Goal: Task Accomplishment & Management: Manage account settings

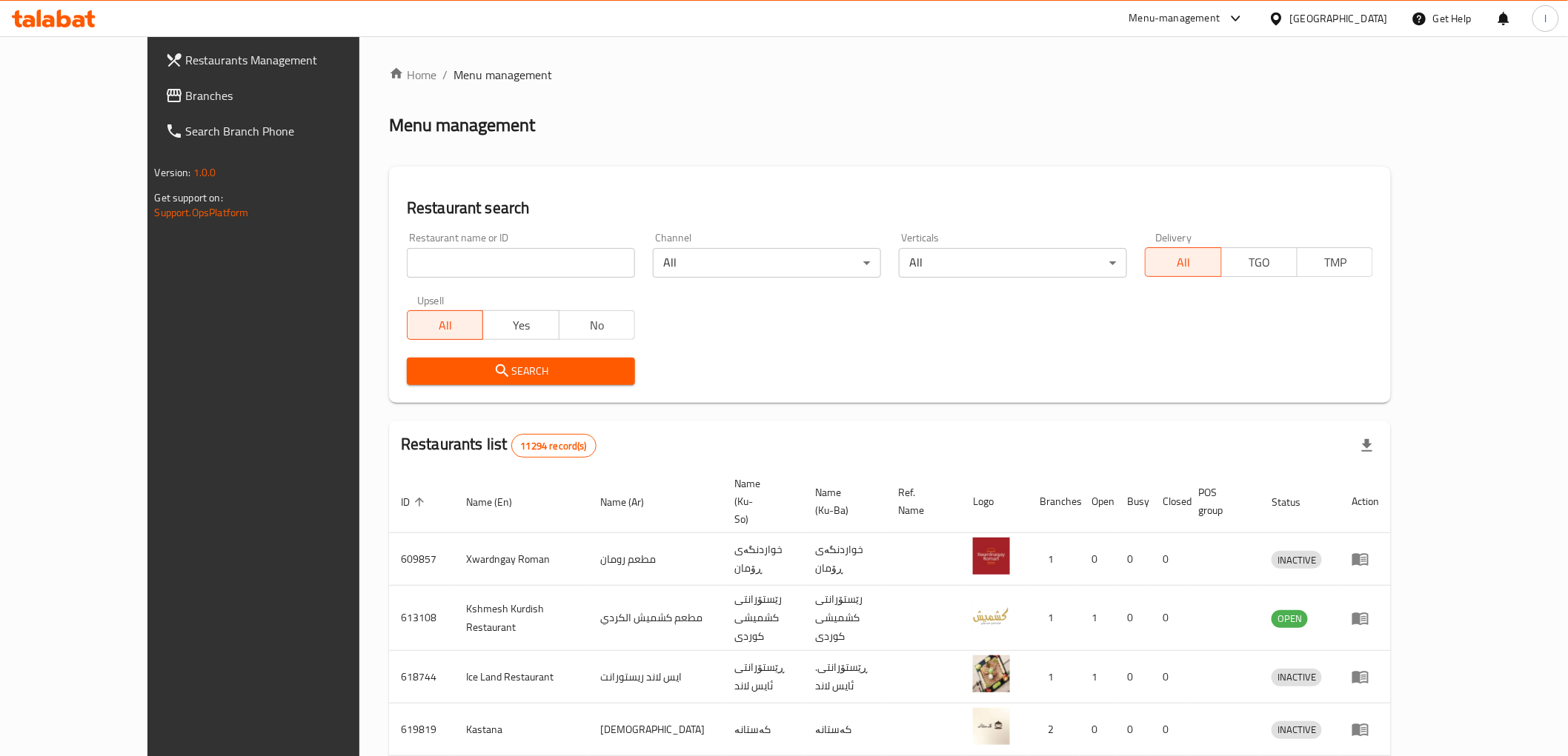
click at [186, 105] on span "Branches" at bounding box center [292, 96] width 211 height 18
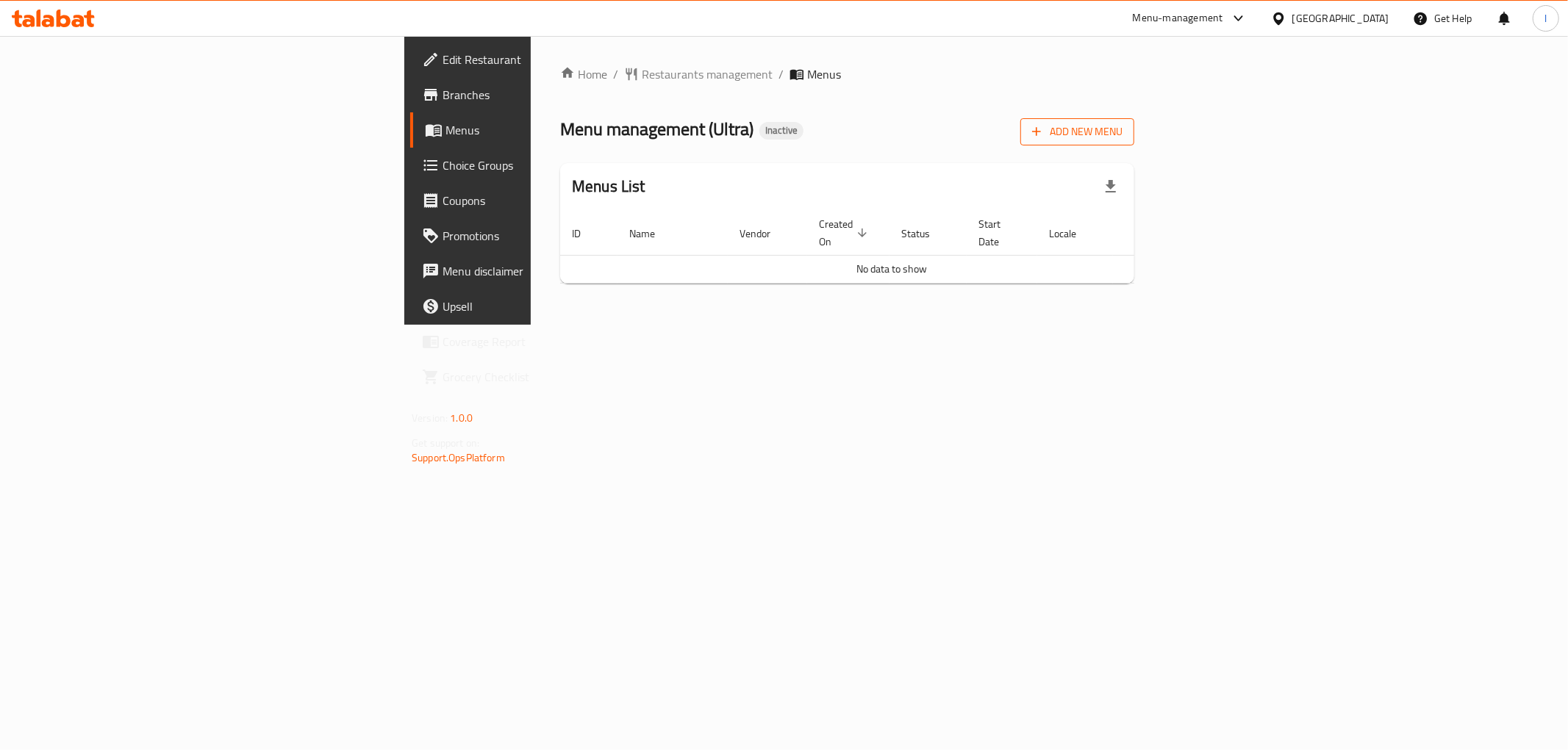
click at [1122, 123] on span "Add New Menu" at bounding box center [1077, 131] width 90 height 19
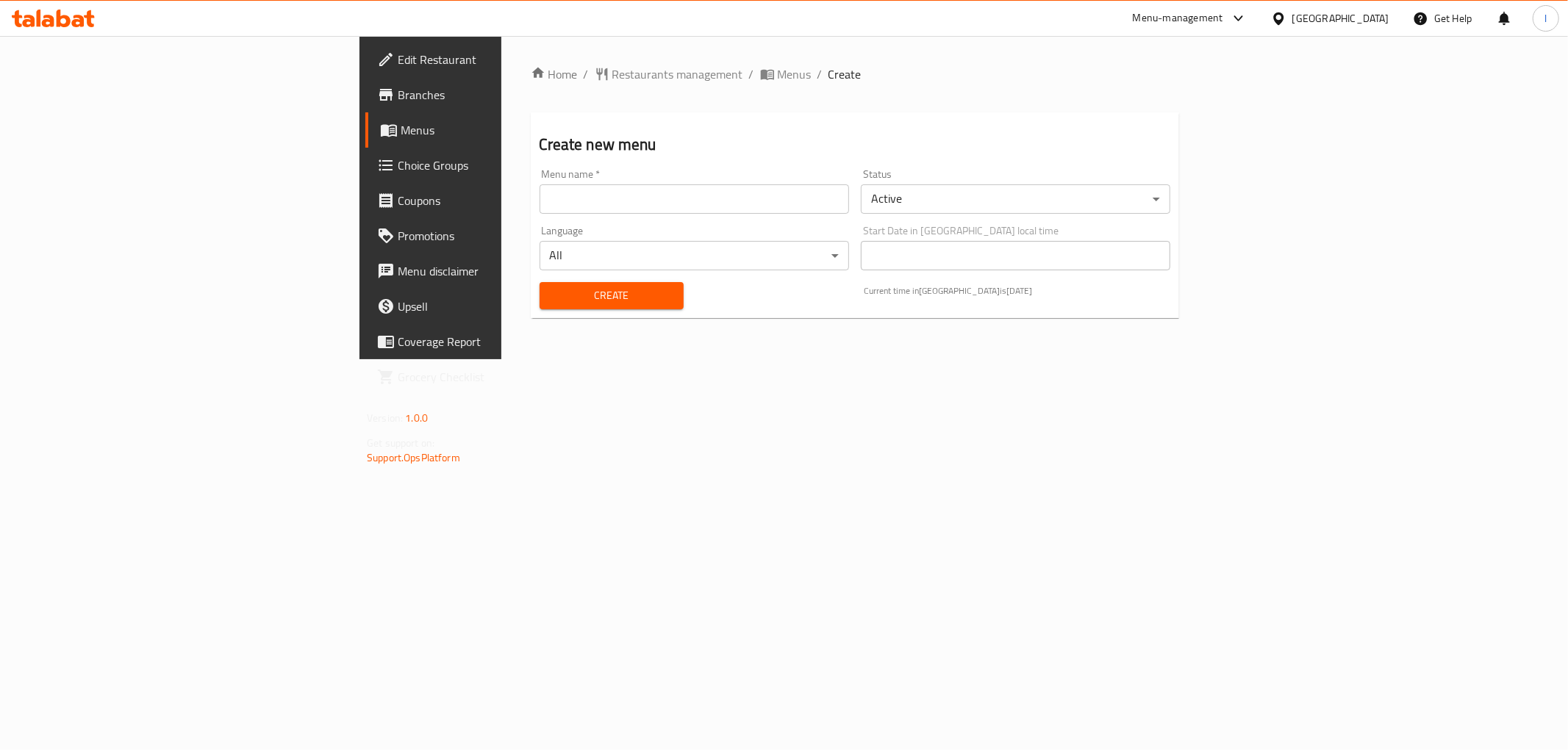
drag, startPoint x: 725, startPoint y: 180, endPoint x: 719, endPoint y: 184, distance: 7.2
click at [719, 184] on div "Menu name   * Menu name *" at bounding box center [695, 192] width 309 height 45
drag, startPoint x: 672, startPoint y: 206, endPoint x: 623, endPoint y: 218, distance: 50.4
click at [635, 217] on div "Menu name   * Menu name *" at bounding box center [694, 192] width 321 height 56
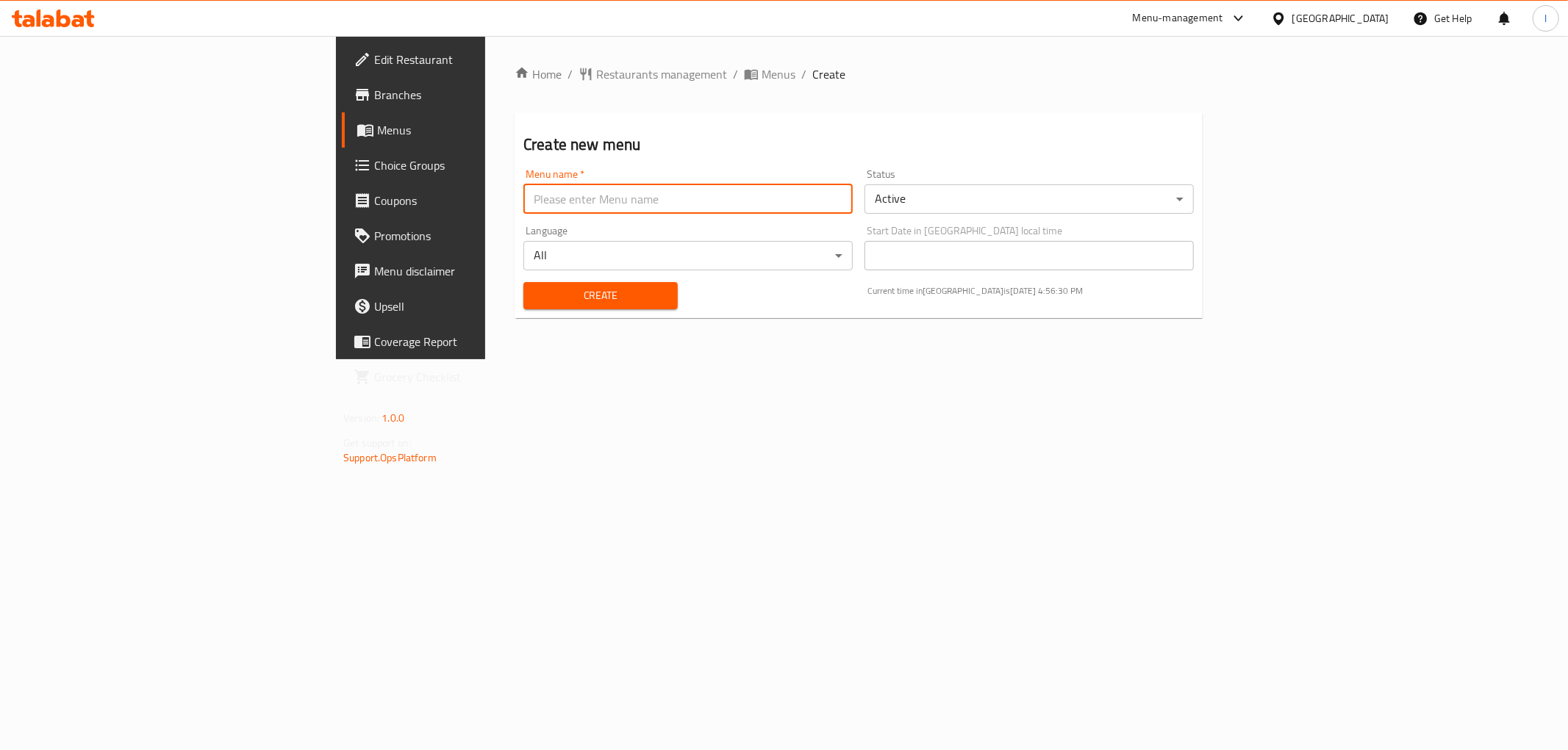
type input "team"
click at [535, 291] on span "Create" at bounding box center [600, 296] width 131 height 19
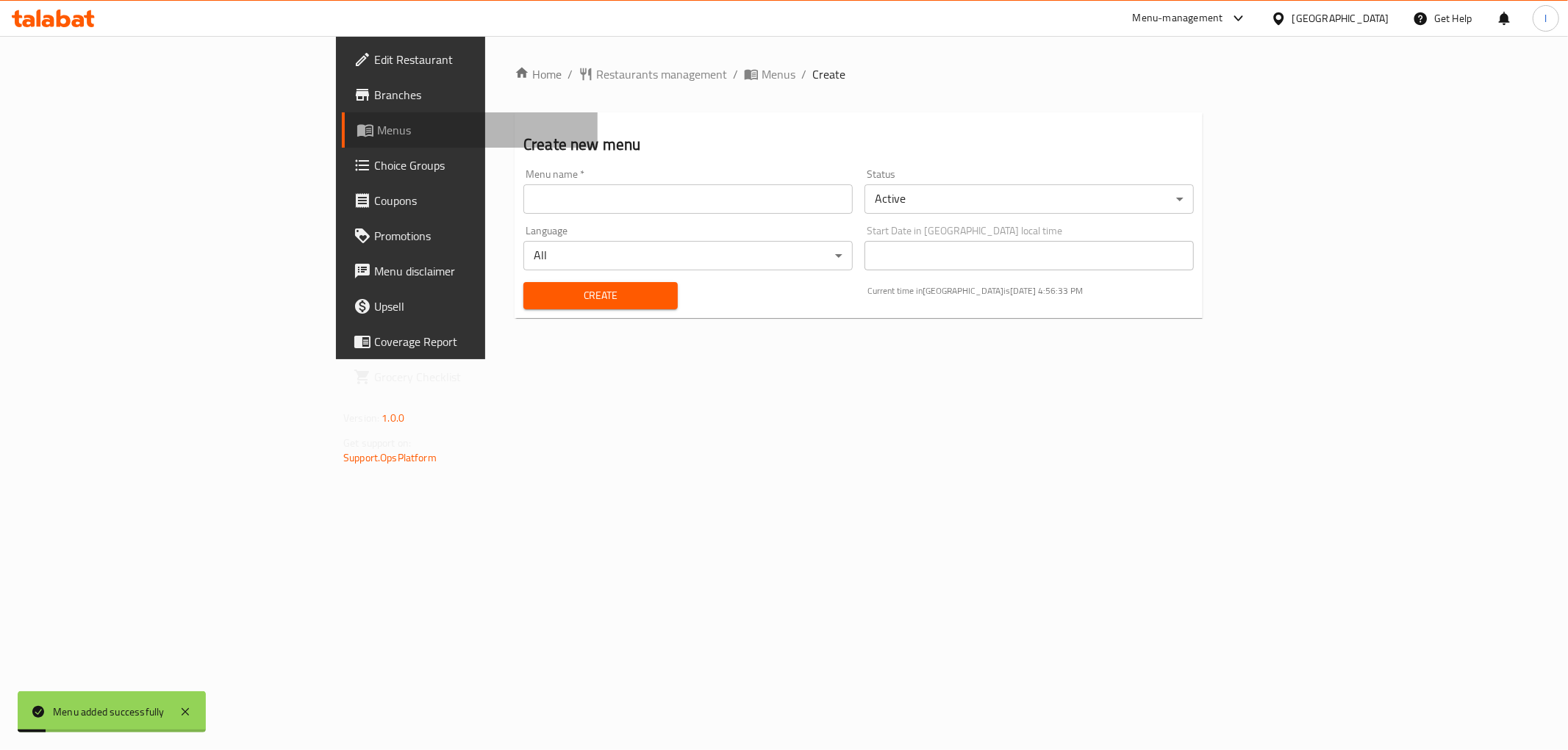
click at [377, 126] on span "Menus" at bounding box center [481, 131] width 209 height 18
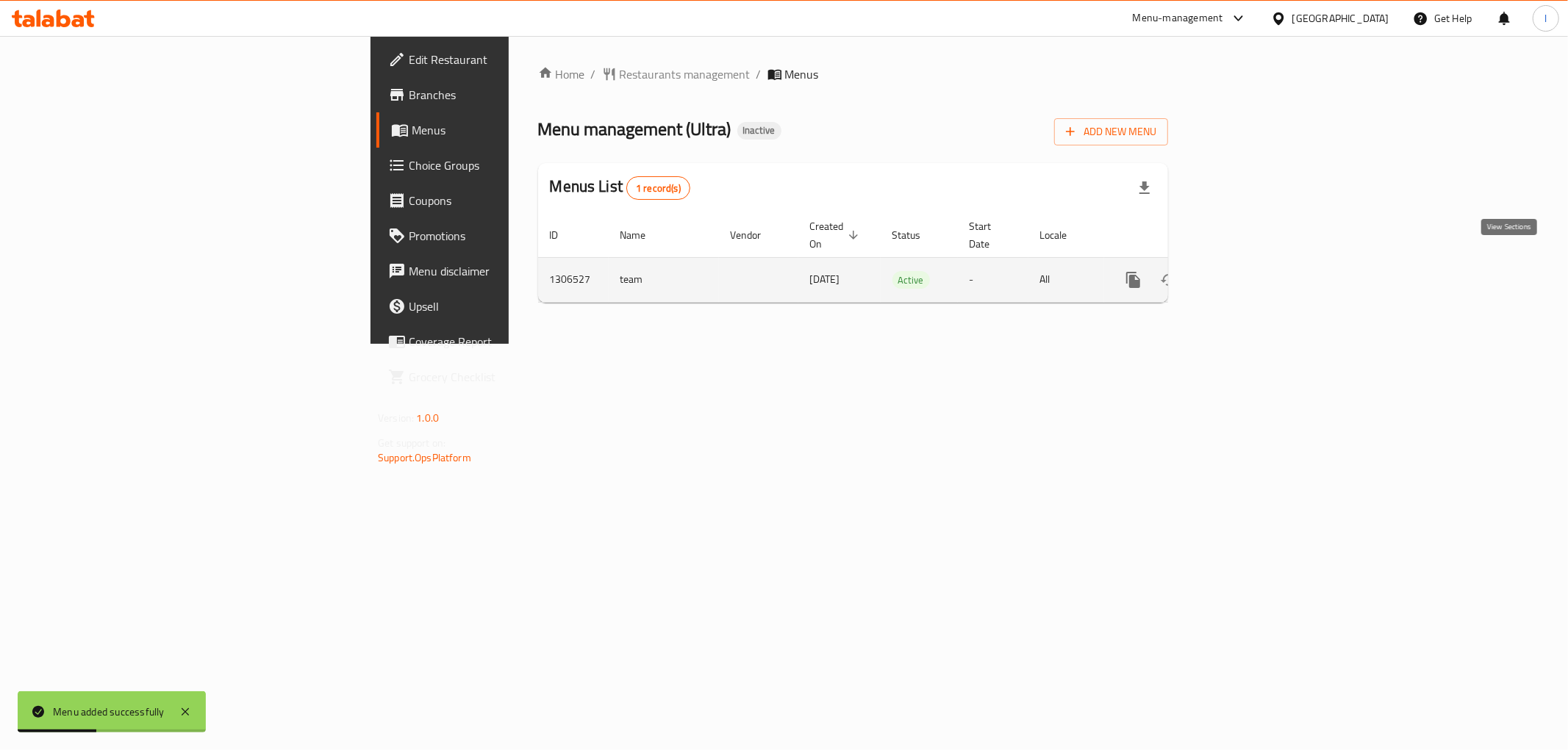
click at [1248, 271] on icon "enhanced table" at bounding box center [1239, 280] width 18 height 18
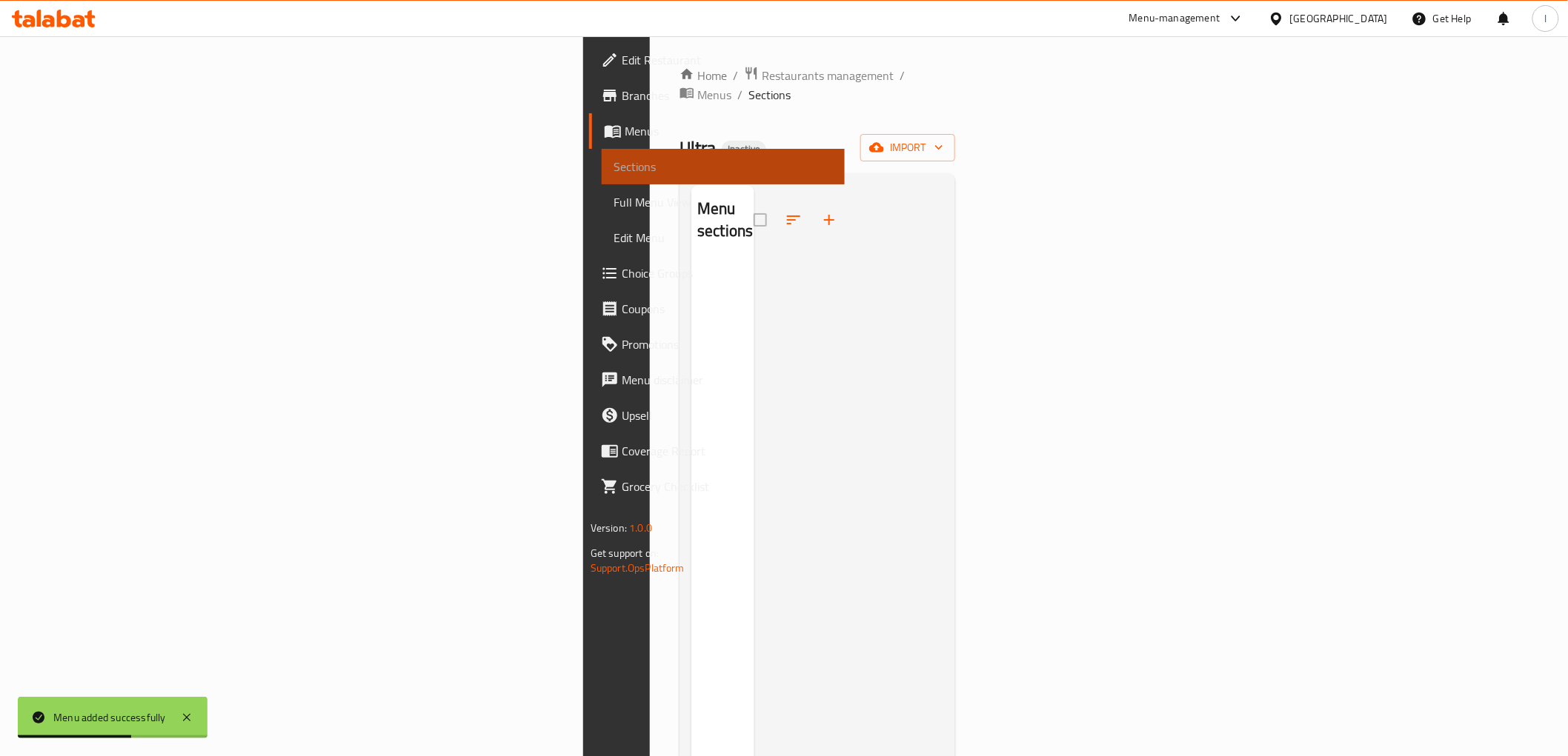
click at [613, 173] on span "Sections" at bounding box center [723, 166] width 219 height 18
click at [613, 163] on span "Sections" at bounding box center [723, 166] width 219 height 18
click at [625, 131] on span "Menus" at bounding box center [729, 132] width 208 height 18
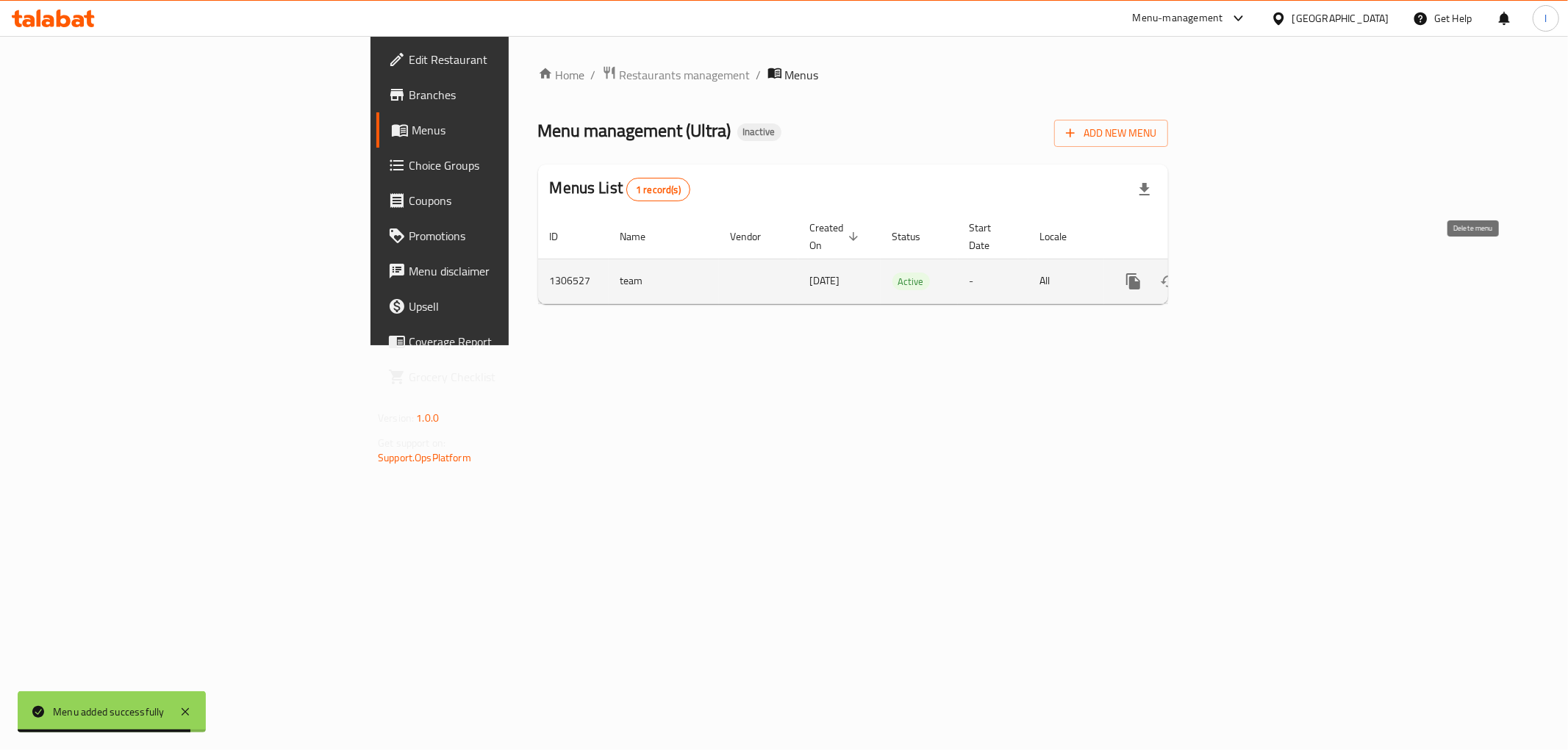
click at [1209, 275] on icon "enhanced table" at bounding box center [1204, 281] width 10 height 13
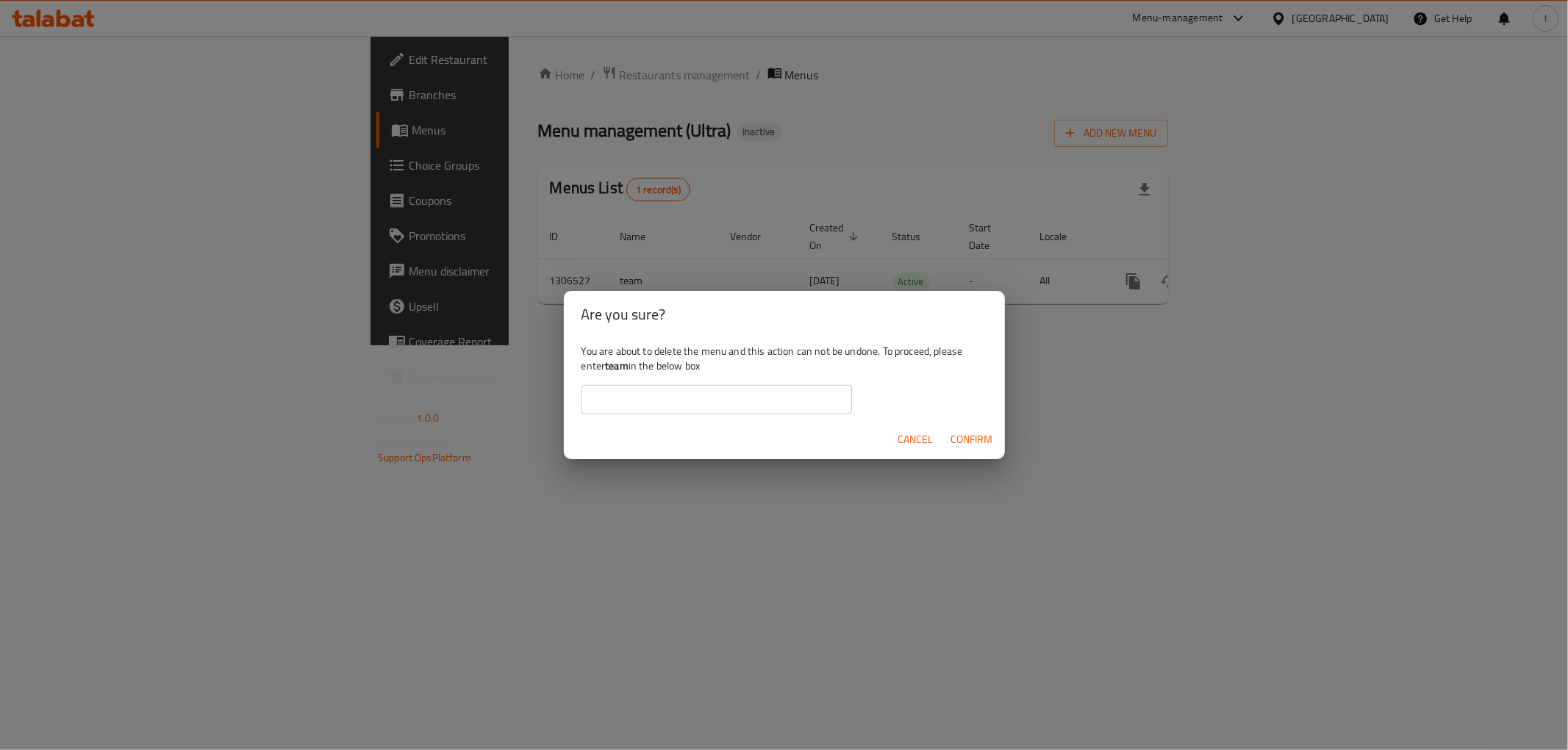
click at [615, 365] on b "team" at bounding box center [616, 366] width 23 height 19
copy div "team"
drag, startPoint x: 608, startPoint y: 383, endPoint x: 599, endPoint y: 409, distance: 27.5
click at [607, 390] on div "You are about to delete the menu and this action can not be undone. To proceed,…" at bounding box center [784, 379] width 441 height 82
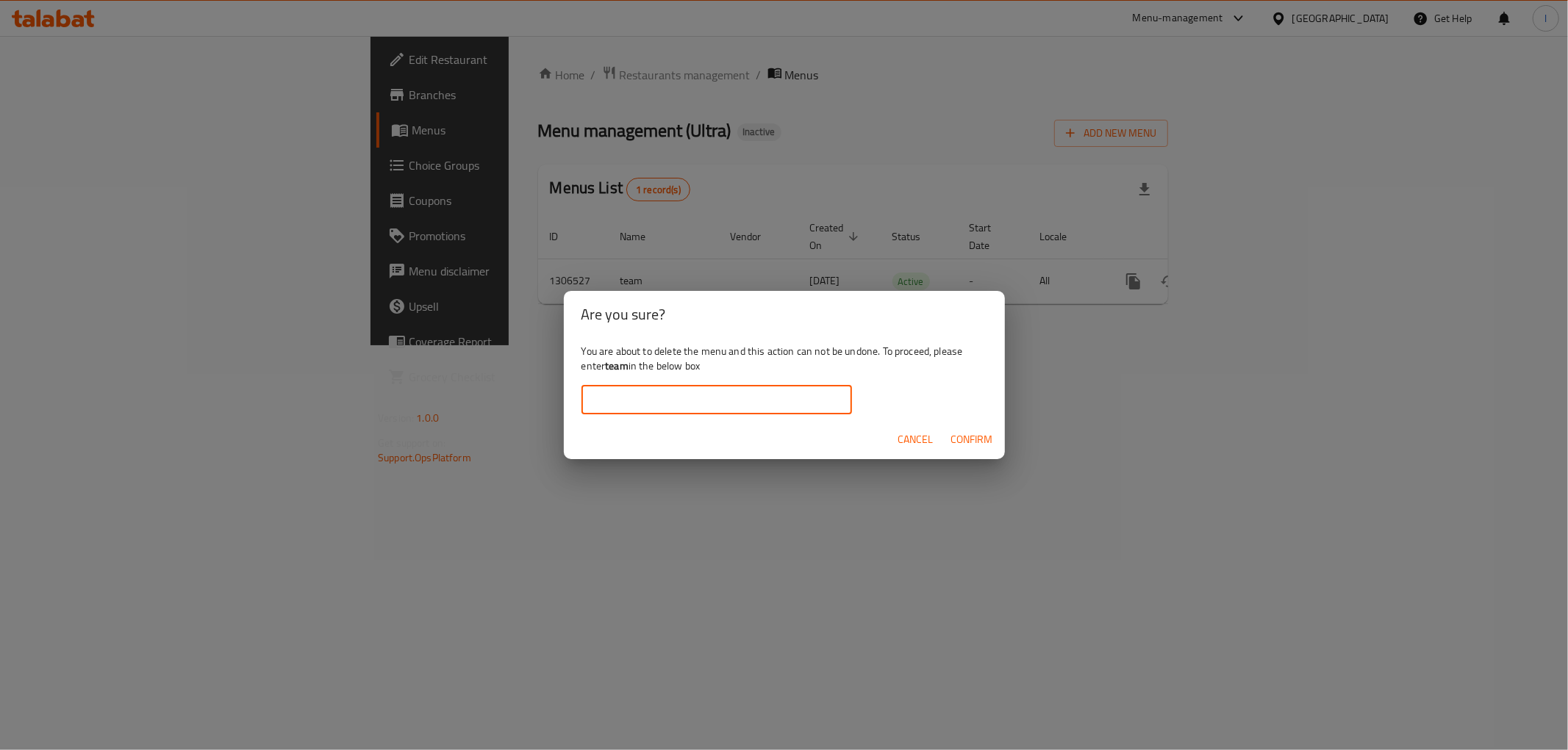
click at [599, 409] on input "text" at bounding box center [717, 400] width 271 height 29
paste input "team"
type input "team"
click at [966, 439] on span "Confirm" at bounding box center [973, 440] width 42 height 19
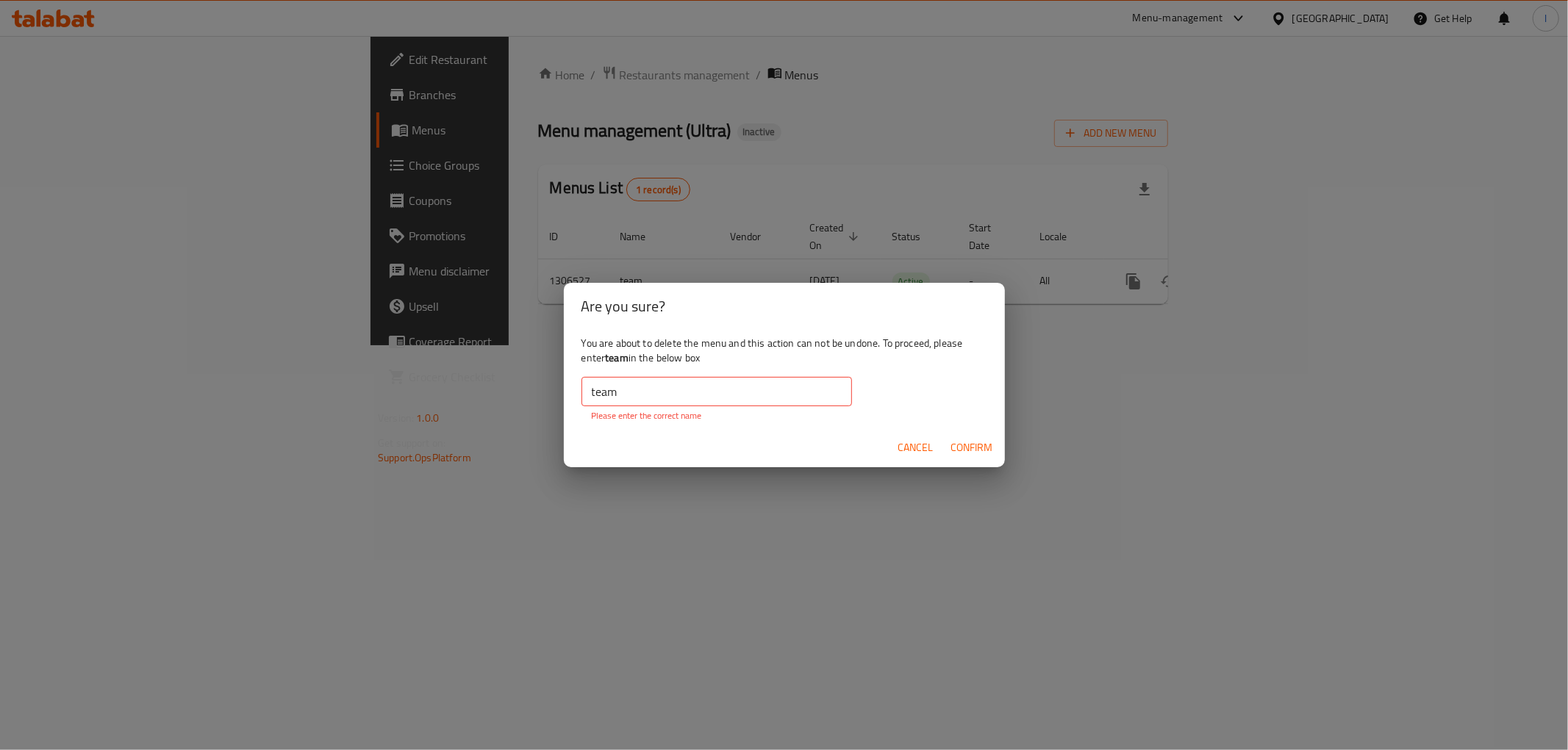
click at [590, 387] on input "team" at bounding box center [717, 392] width 271 height 29
click at [990, 451] on span "Confirm" at bounding box center [973, 448] width 42 height 19
click at [641, 394] on input "team" at bounding box center [717, 392] width 271 height 29
drag, startPoint x: 711, startPoint y: 394, endPoint x: 552, endPoint y: 393, distance: 159.0
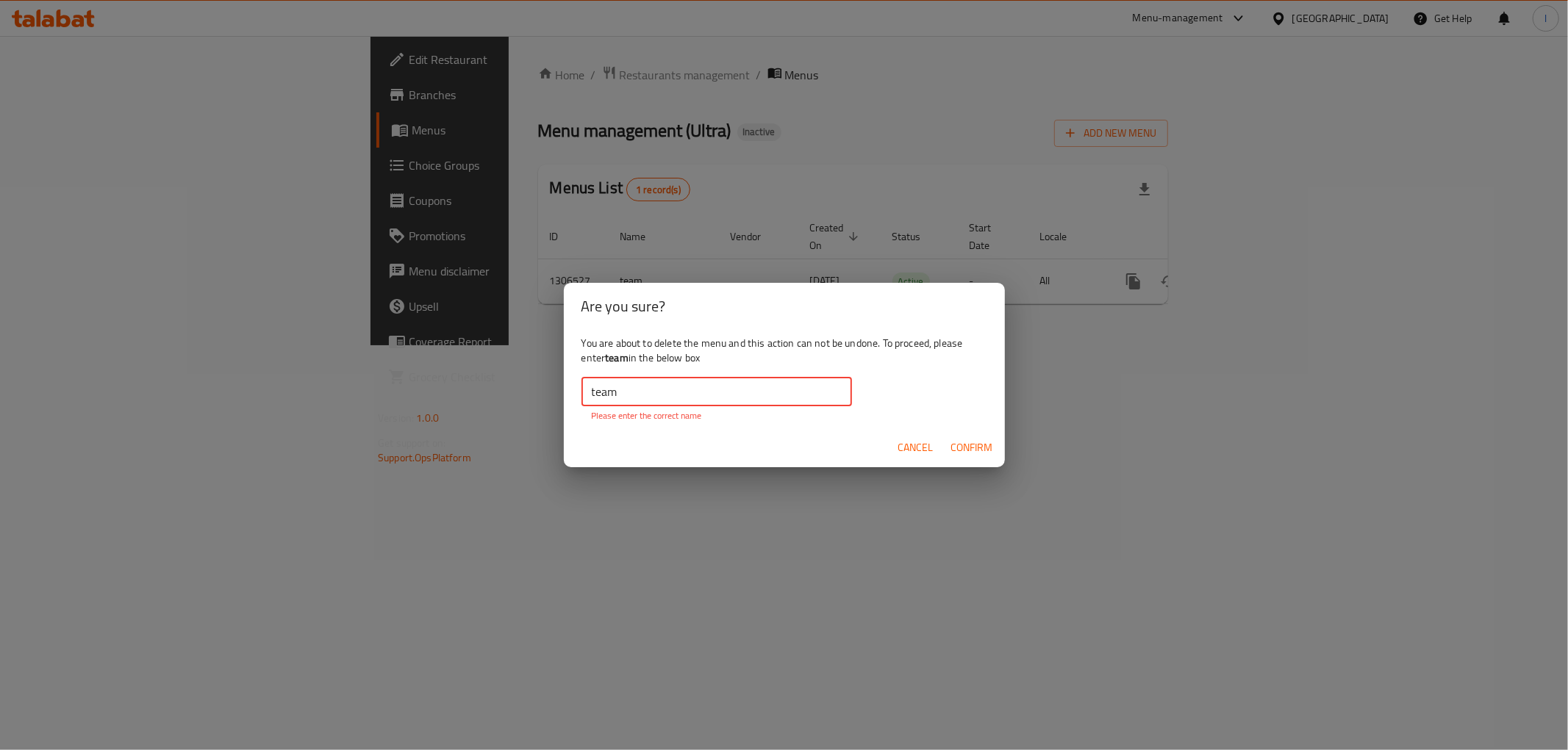
click at [552, 393] on div "Are you sure? You are about to delete the menu and this action can not be undon…" at bounding box center [784, 375] width 1568 height 750
click at [987, 442] on span "Confirm" at bounding box center [973, 448] width 42 height 19
click at [924, 445] on span "Cancel" at bounding box center [916, 448] width 35 height 19
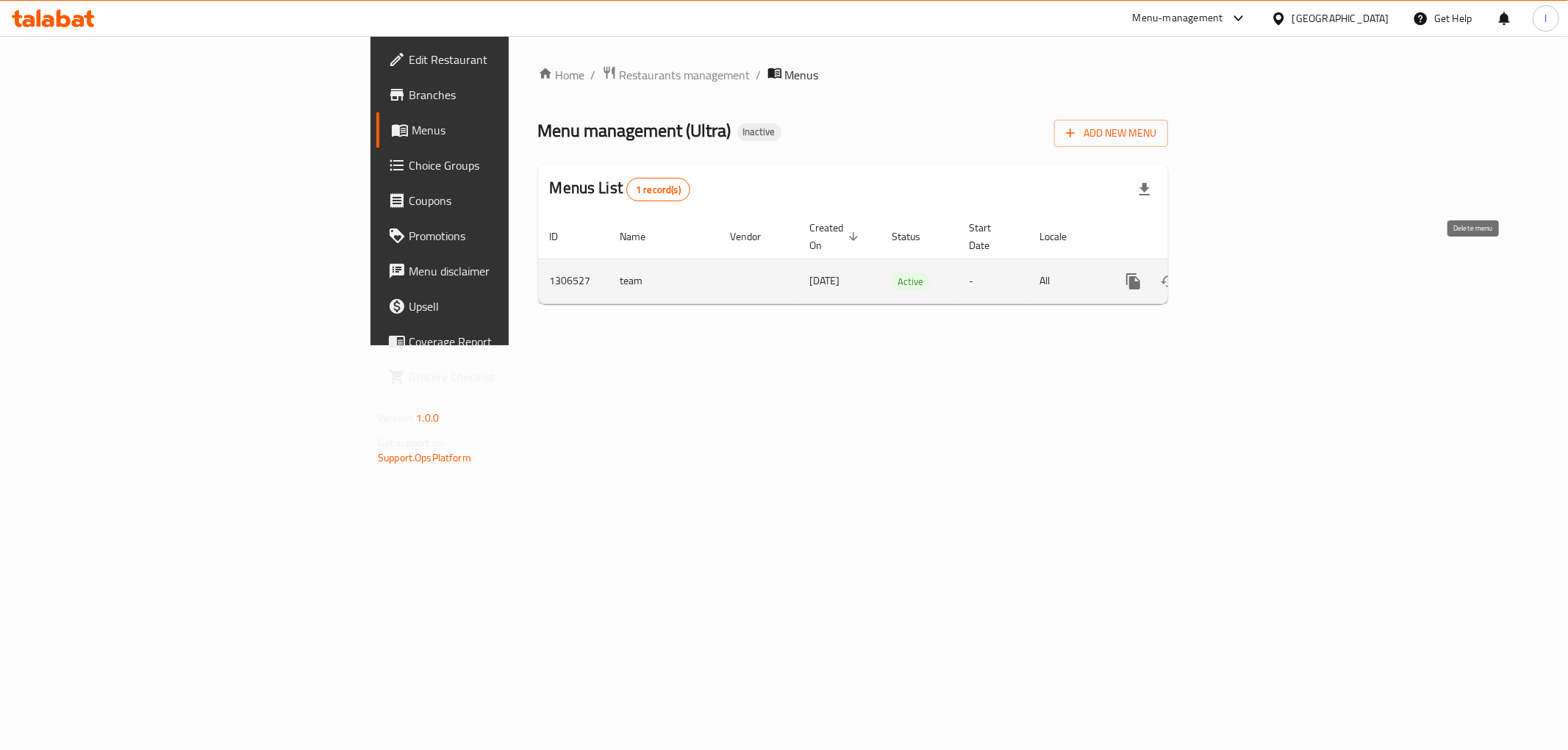
click at [1222, 264] on button "enhanced table" at bounding box center [1204, 282] width 35 height 35
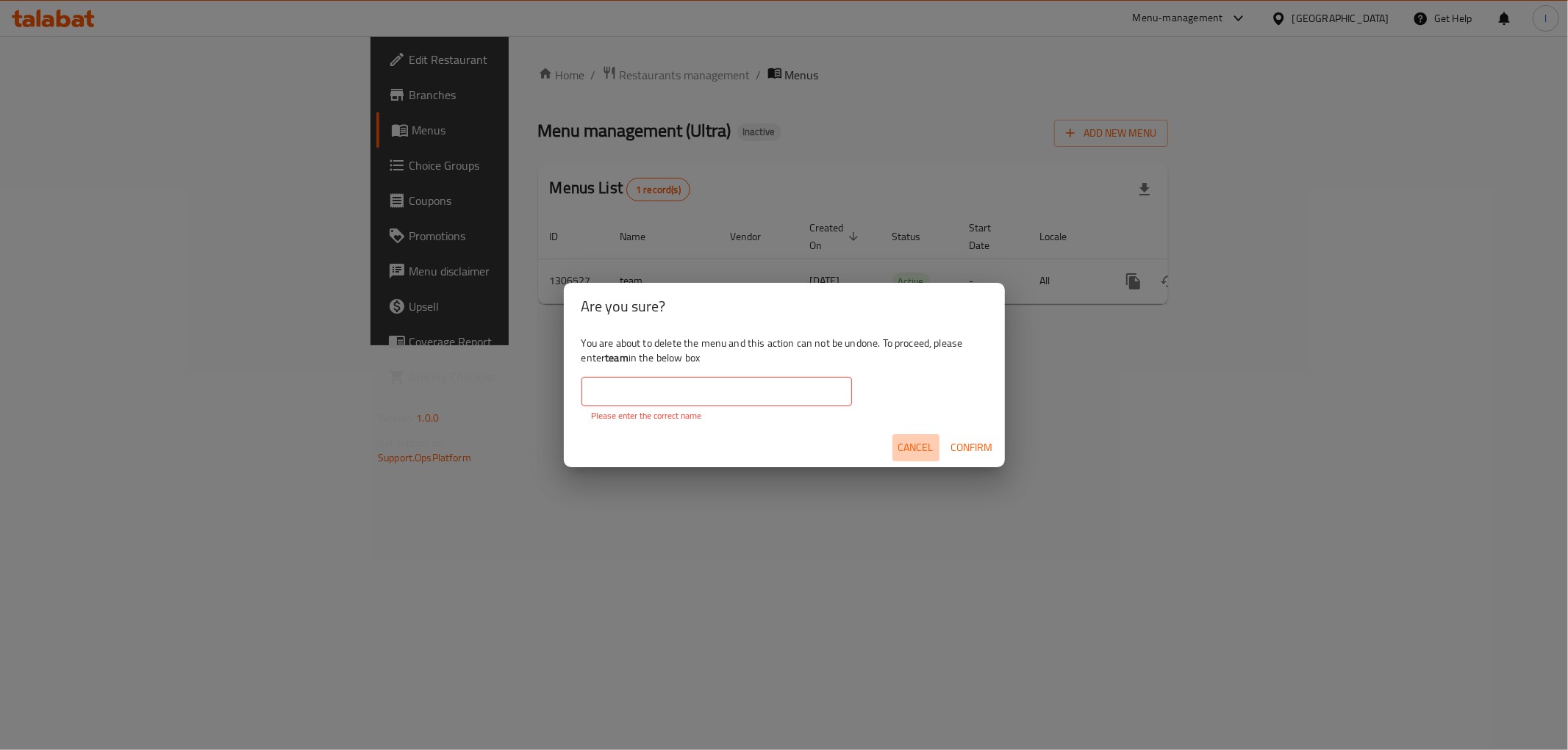
click at [917, 446] on span "Cancel" at bounding box center [916, 448] width 35 height 19
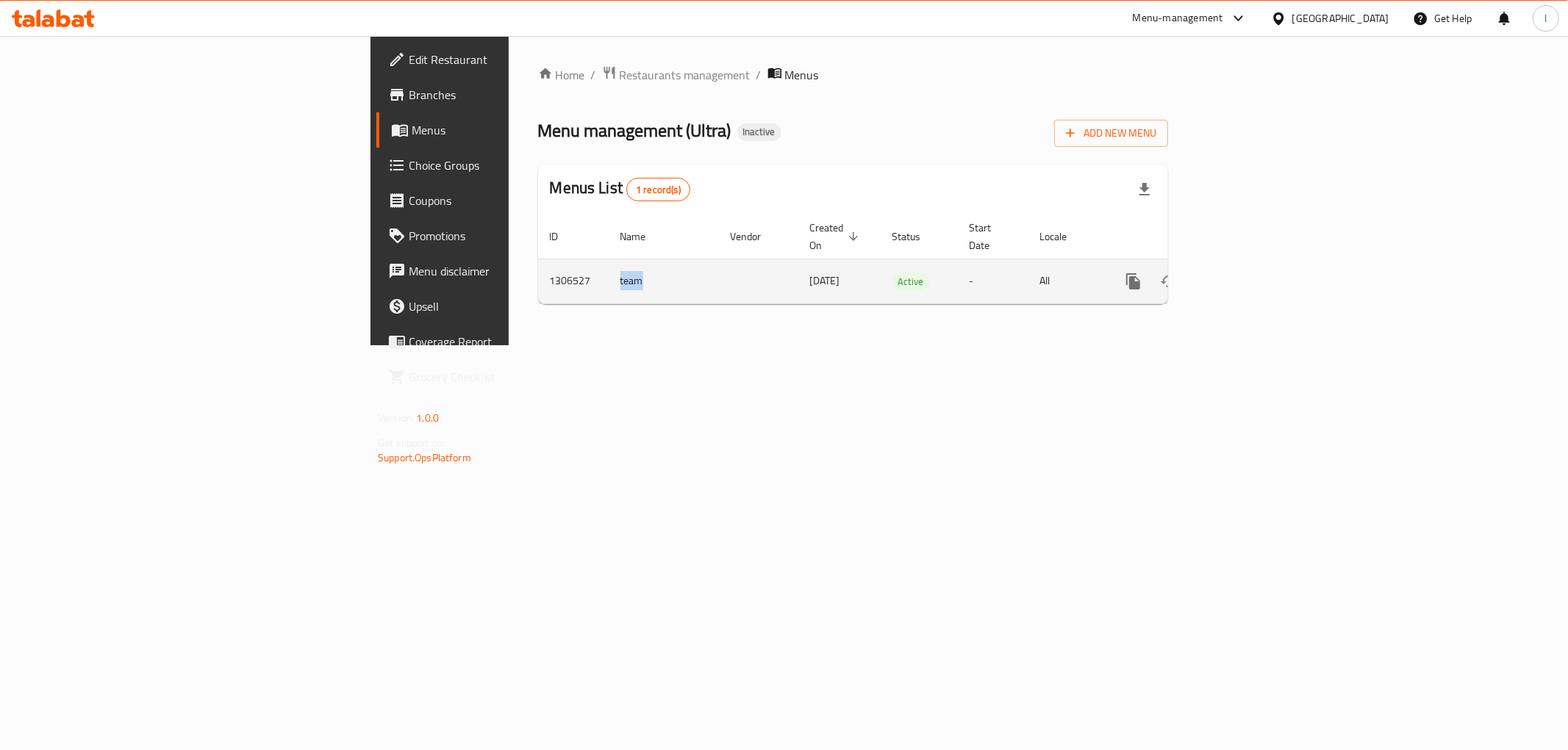
drag, startPoint x: 372, startPoint y: 263, endPoint x: 396, endPoint y: 267, distance: 24.3
click at [608, 267] on td "team" at bounding box center [663, 281] width 110 height 45
copy td "team"
click at [1213, 272] on icon "enhanced table" at bounding box center [1204, 281] width 18 height 18
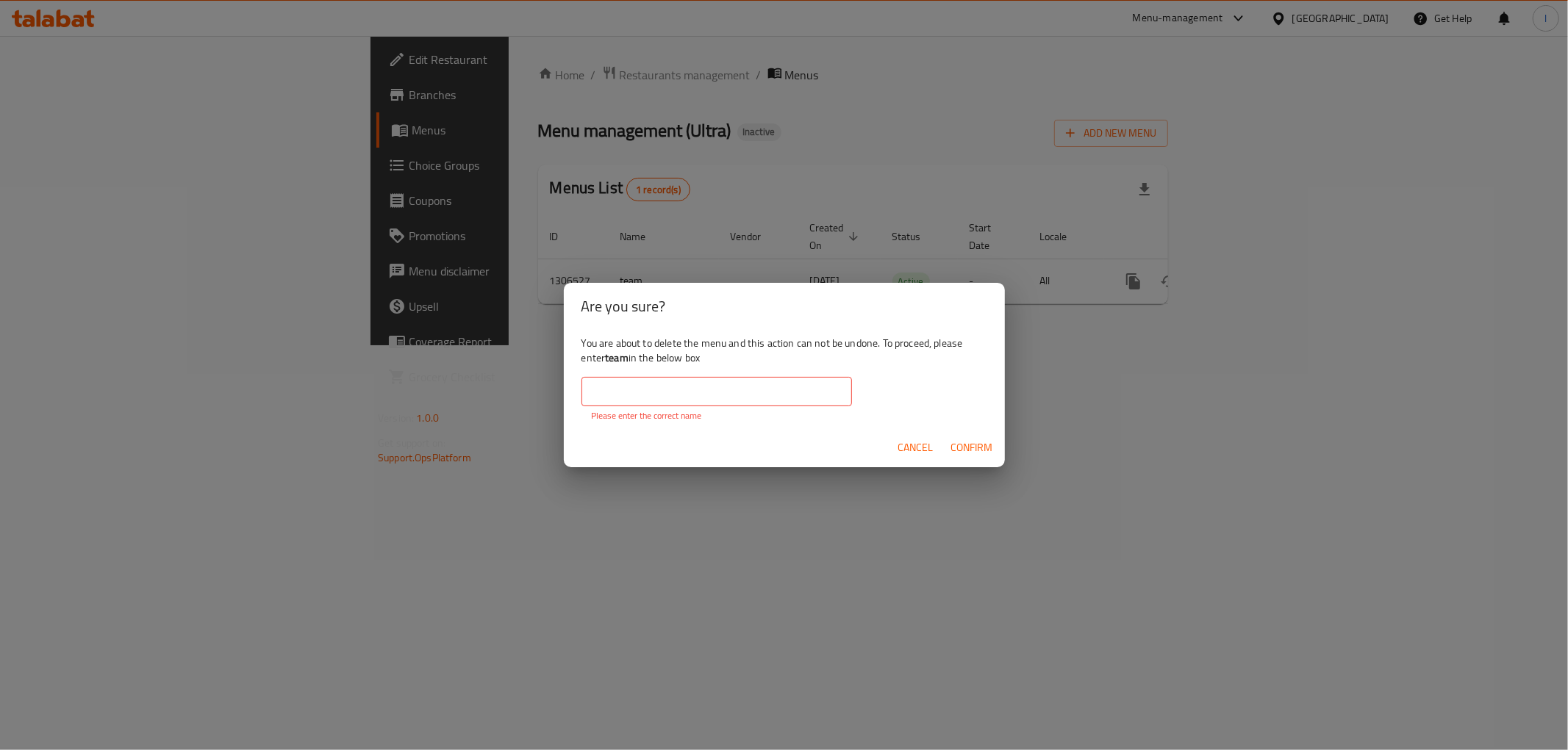
click at [728, 390] on input "text" at bounding box center [717, 392] width 271 height 29
paste input "team"
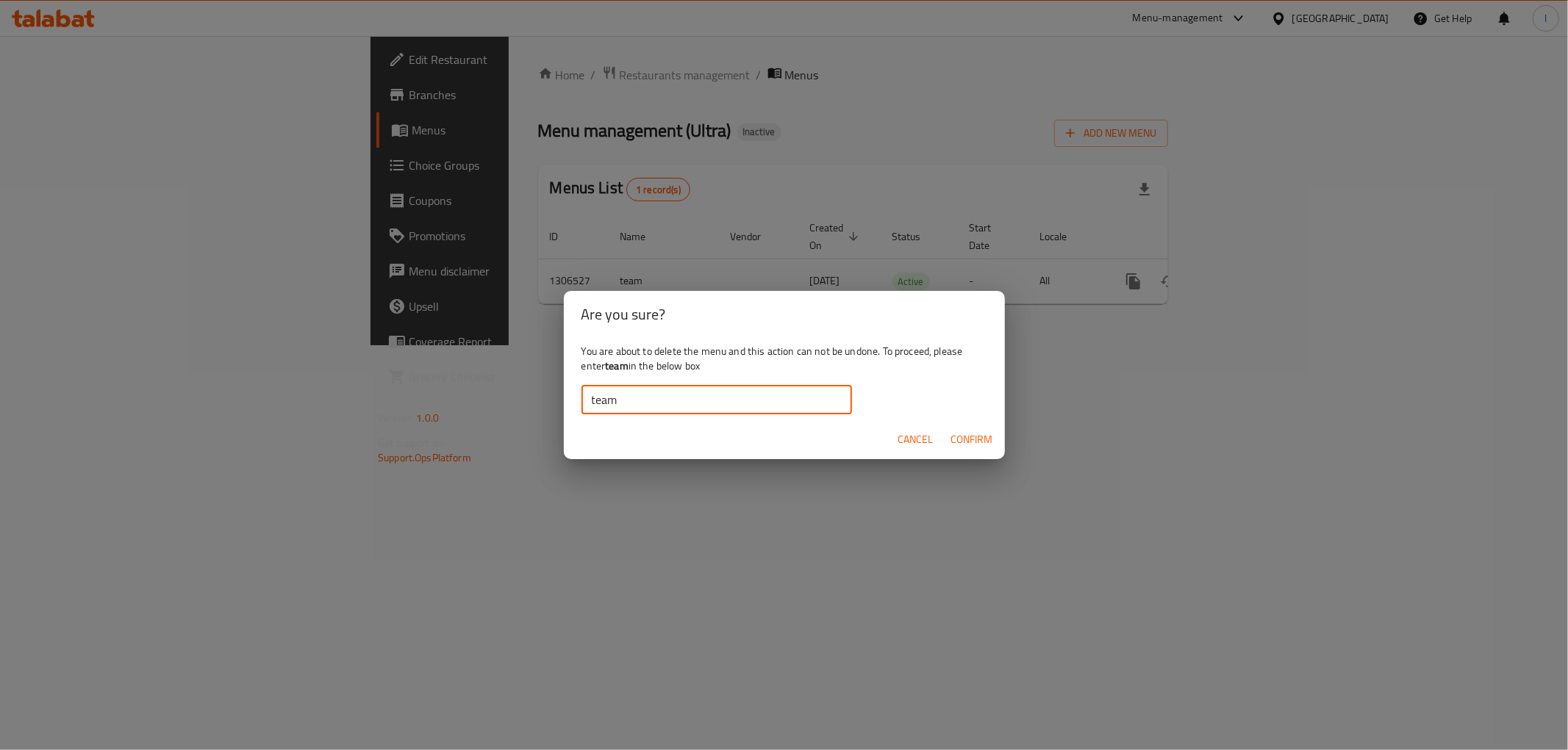
type input "team"
click at [975, 436] on span "Confirm" at bounding box center [973, 440] width 42 height 19
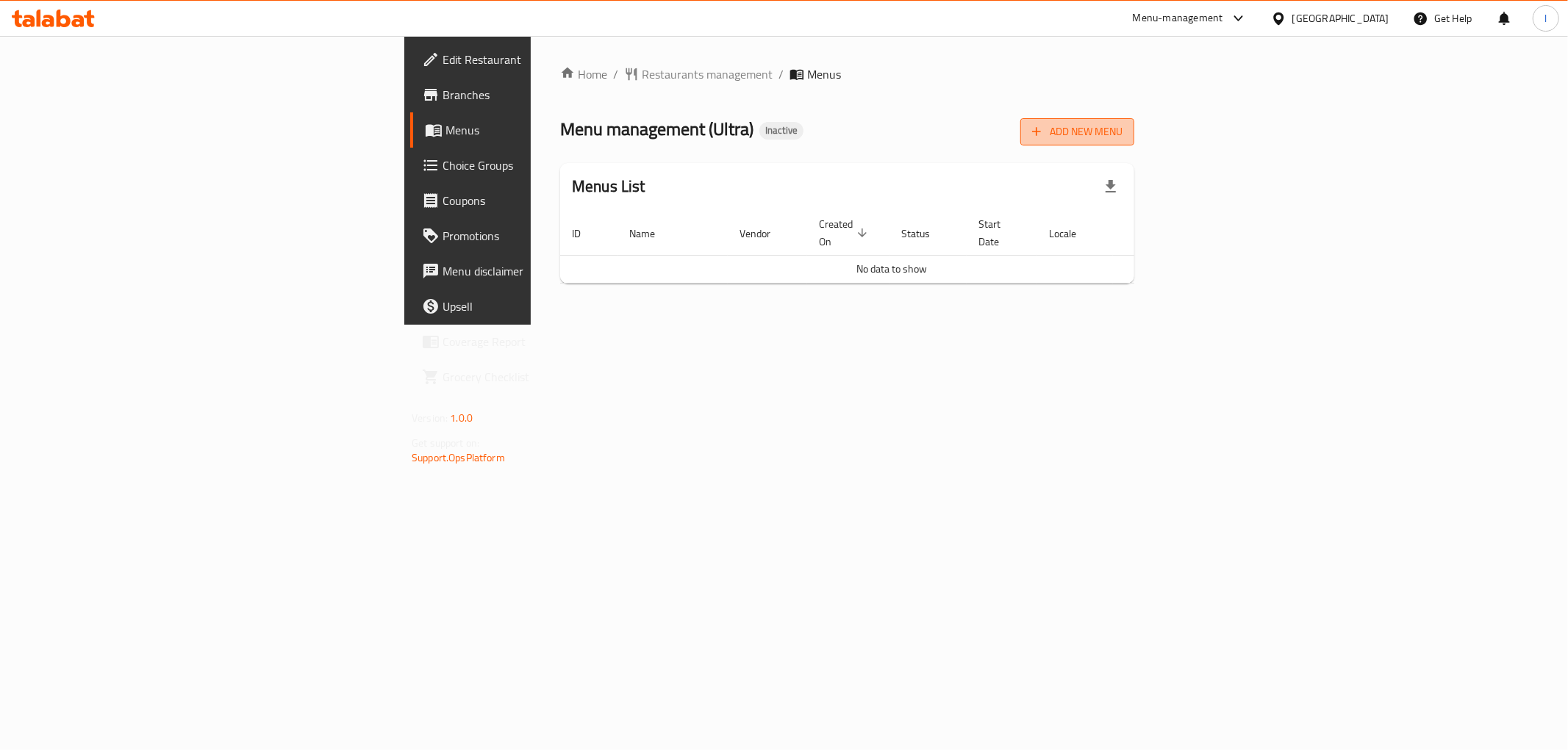
click at [1122, 135] on span "Add New Menu" at bounding box center [1077, 131] width 90 height 19
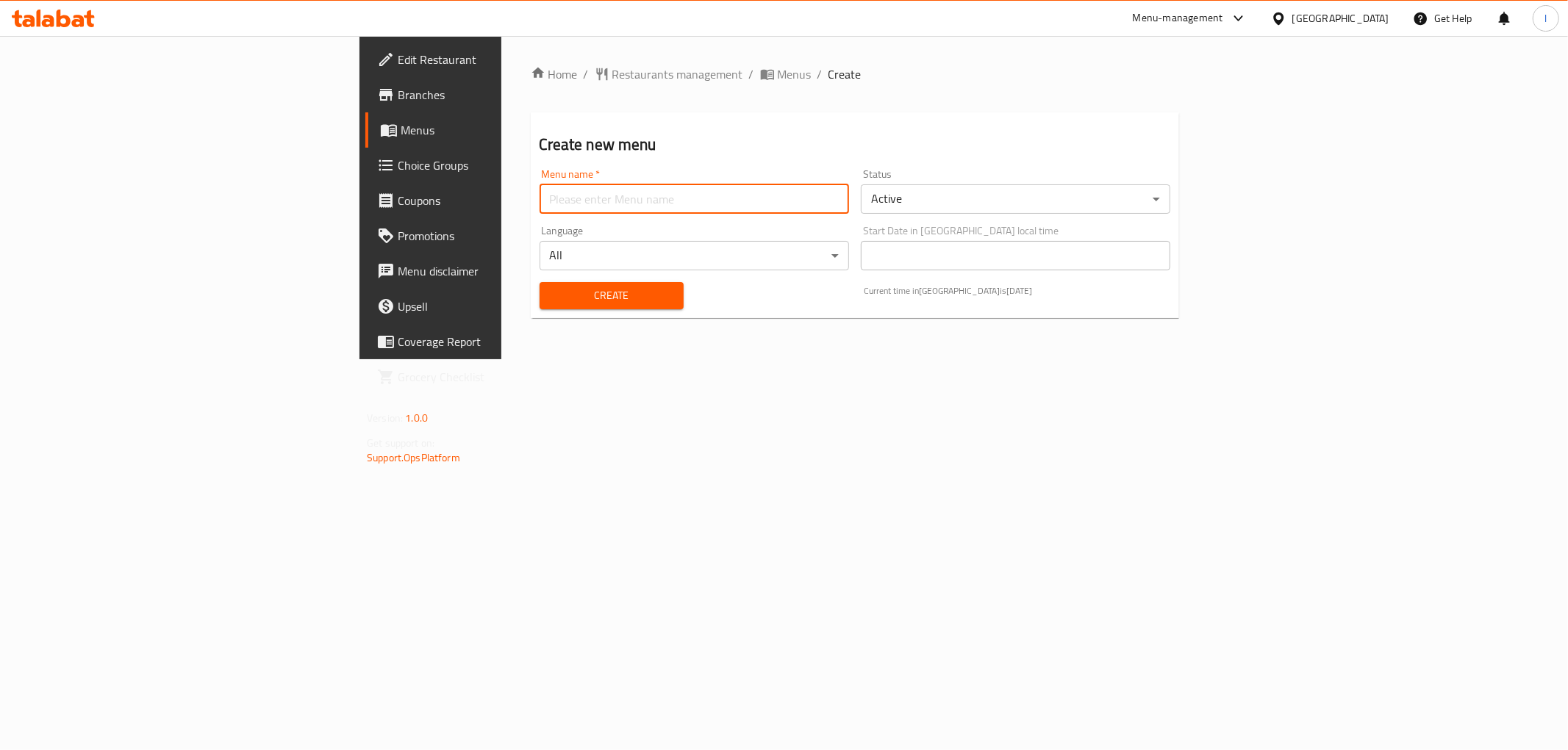
drag, startPoint x: 662, startPoint y: 196, endPoint x: 623, endPoint y: 206, distance: 40.3
click at [662, 196] on input "text" at bounding box center [695, 199] width 309 height 29
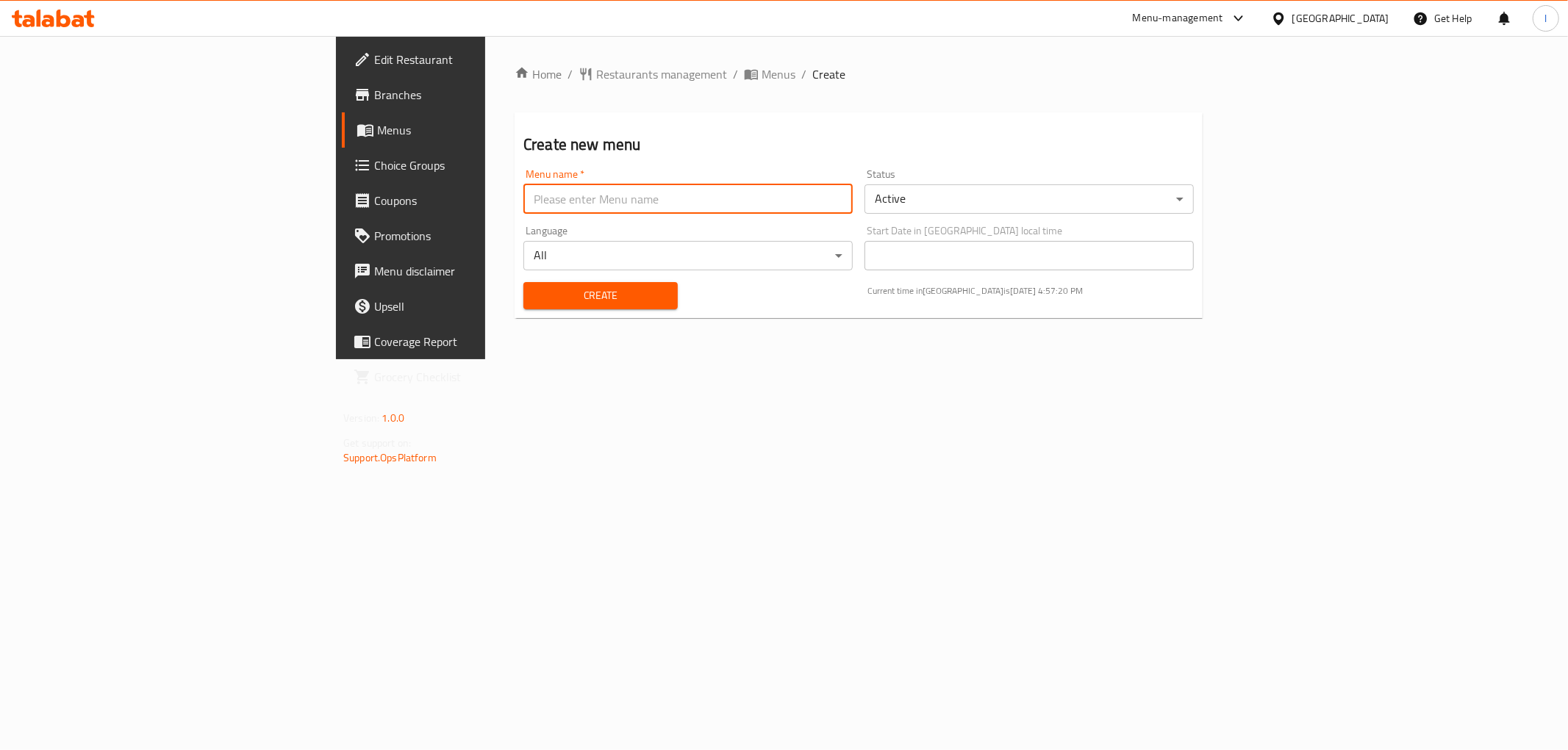
type input "Lanya"
click at [524, 309] on button "Create" at bounding box center [601, 296] width 155 height 27
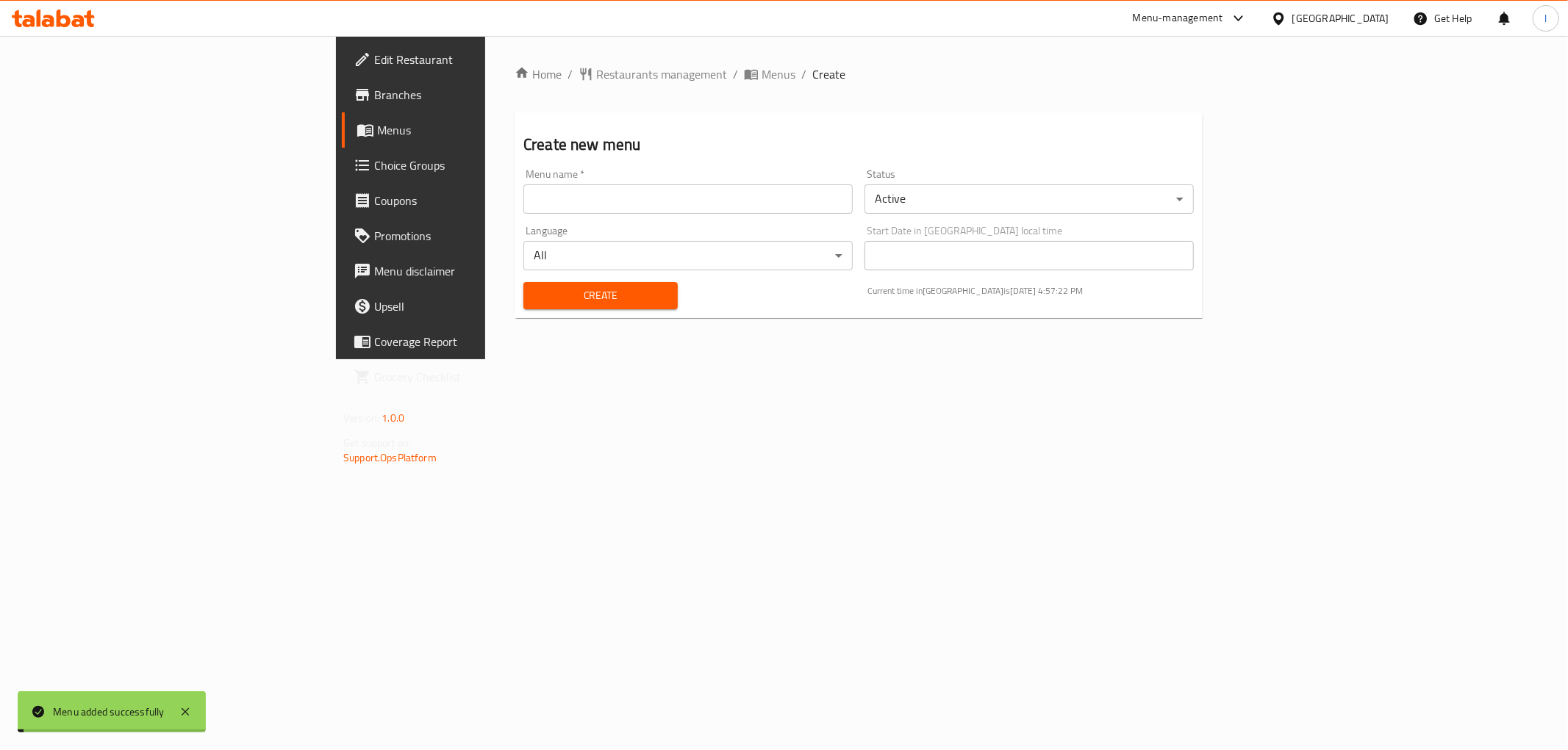
click at [377, 137] on span "Menus" at bounding box center [481, 131] width 209 height 18
